Goal: Information Seeking & Learning: Understand process/instructions

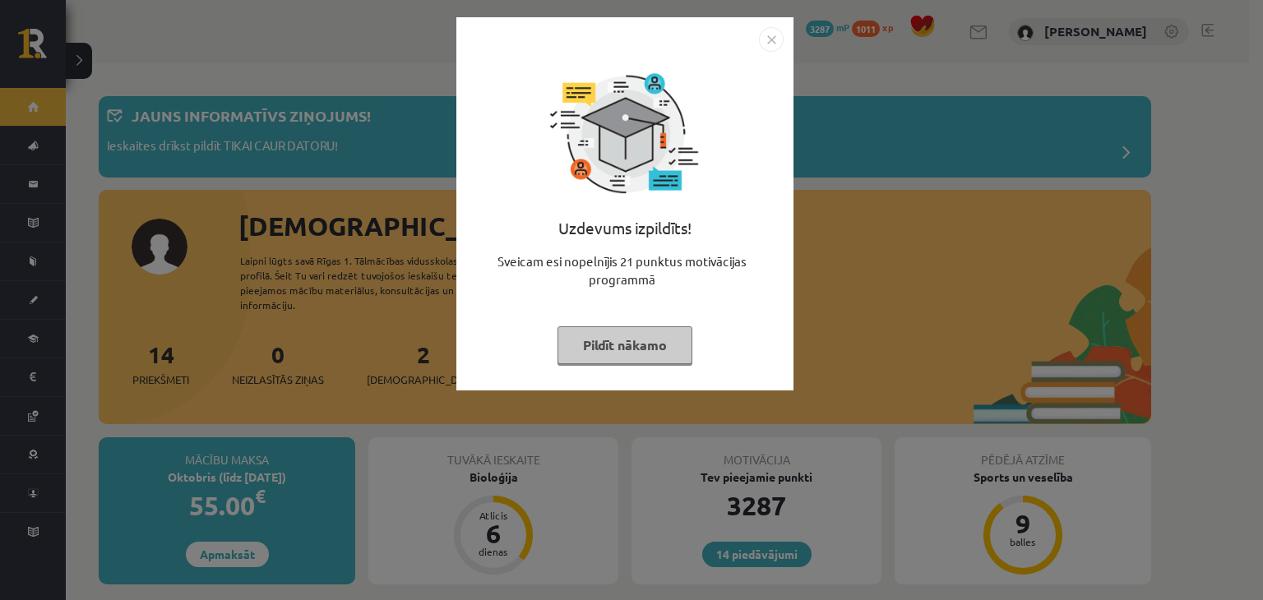
click at [780, 44] on img "Close" at bounding box center [771, 39] width 25 height 25
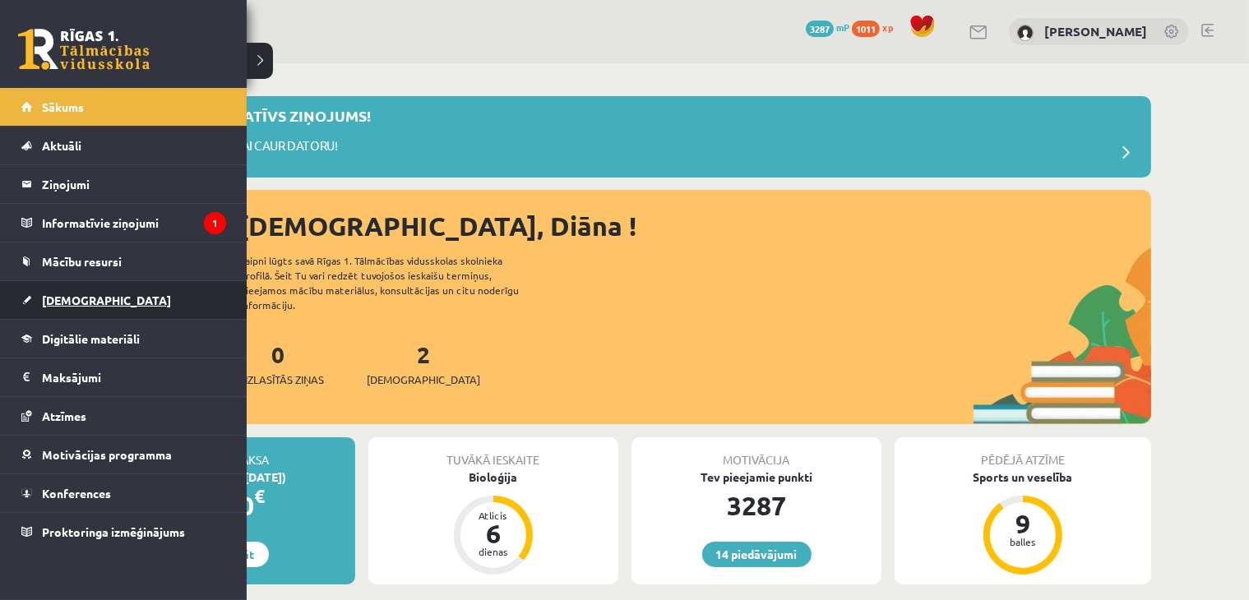
click at [49, 313] on link "[DEMOGRAPHIC_DATA]" at bounding box center [123, 300] width 205 height 38
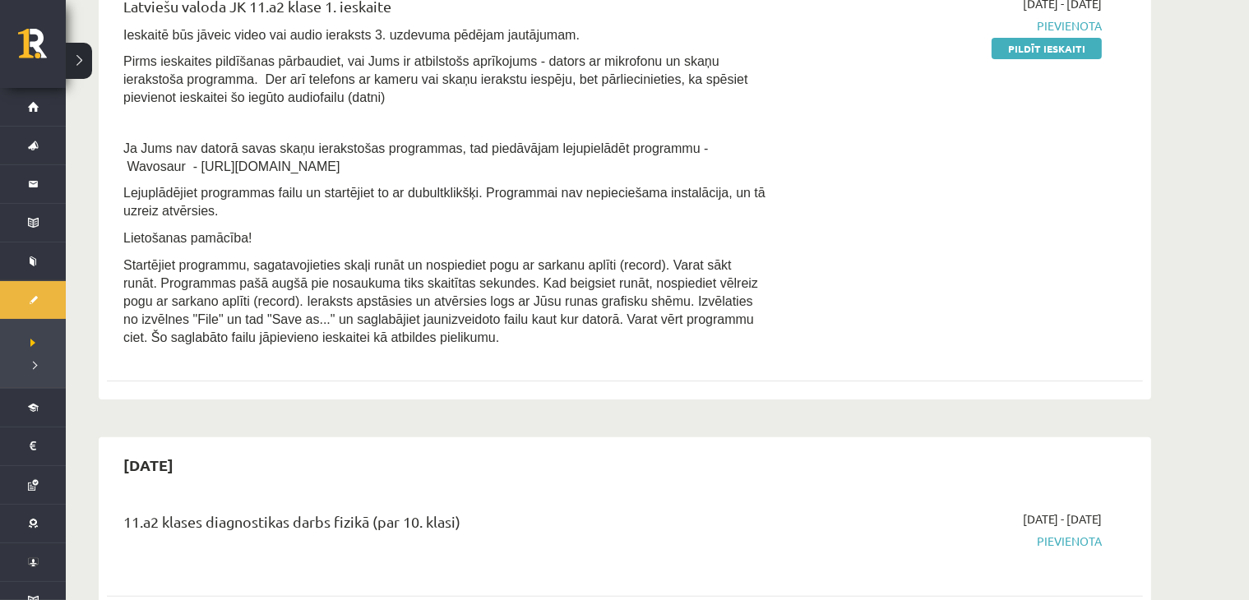
scroll to position [192, 0]
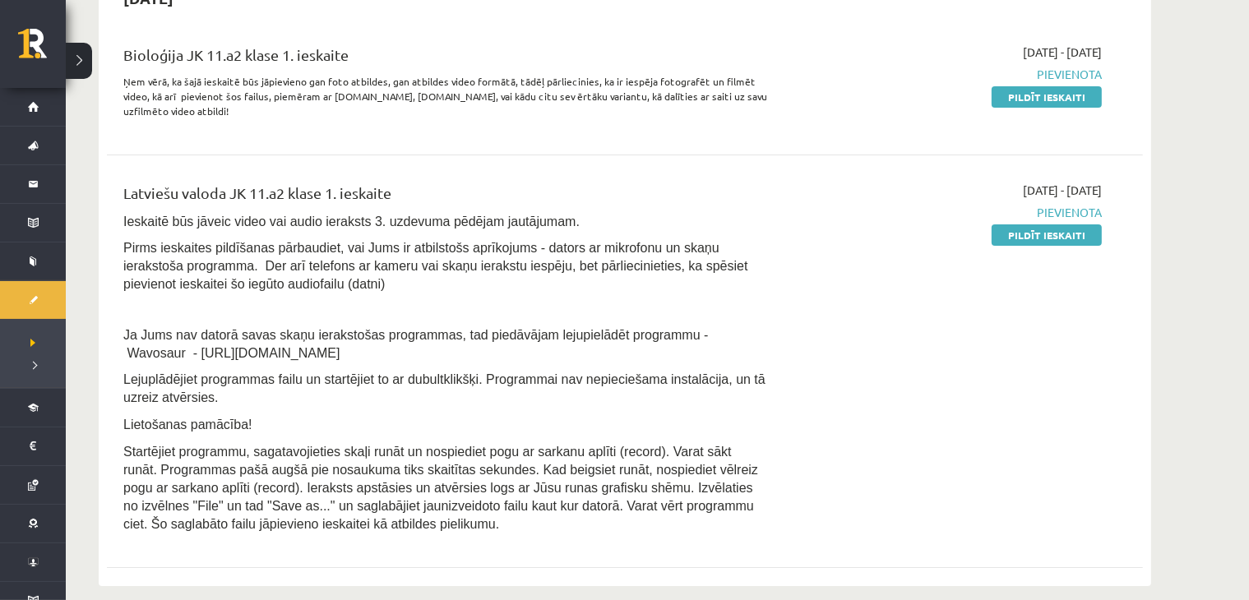
click at [221, 353] on span "Ja Jums nav datorā savas skaņu ierakstošas programmas, tad piedāvājam lejupielā…" at bounding box center [415, 344] width 585 height 32
click at [125, 360] on p "Ja Jums nav datorā savas skaņu ierakstošas programmas, tad piedāvājam lejupielā…" at bounding box center [445, 344] width 644 height 36
drag, startPoint x: 130, startPoint y: 350, endPoint x: 285, endPoint y: 347, distance: 154.6
click at [285, 347] on p "Ja Jums nav datorā savas skaņu ierakstošas programmas, tad piedāvājam lejupielā…" at bounding box center [445, 344] width 644 height 36
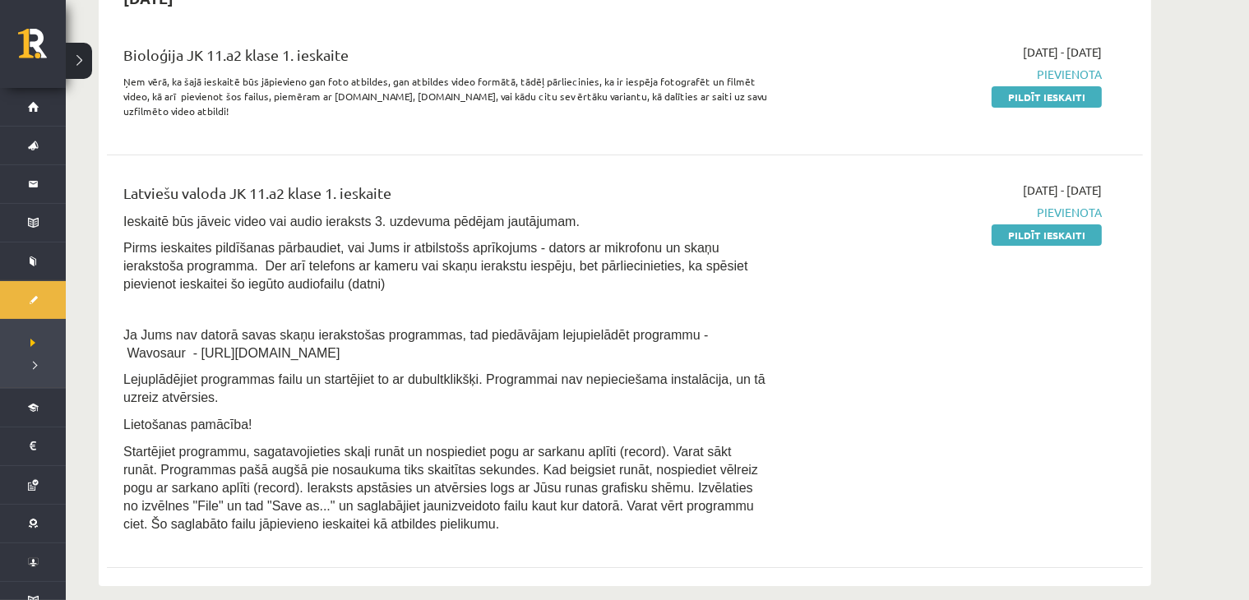
copy span "[URL][DOMAIN_NAME]"
